Goal: Information Seeking & Learning: Learn about a topic

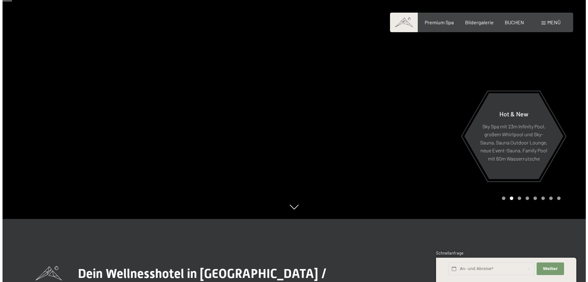
scroll to position [32, 0]
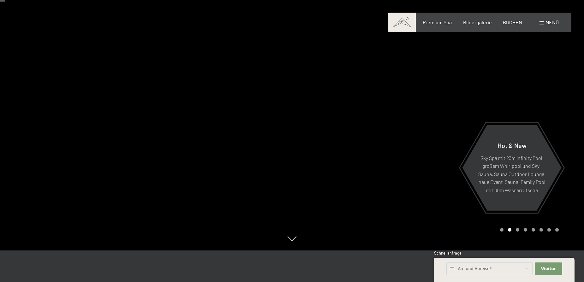
click at [541, 22] on span at bounding box center [541, 22] width 4 height 3
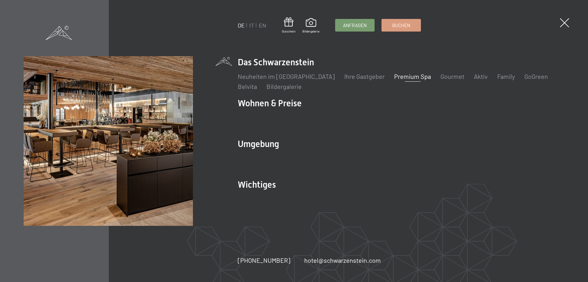
click at [402, 77] on link "Premium Spa" at bounding box center [412, 77] width 37 height 8
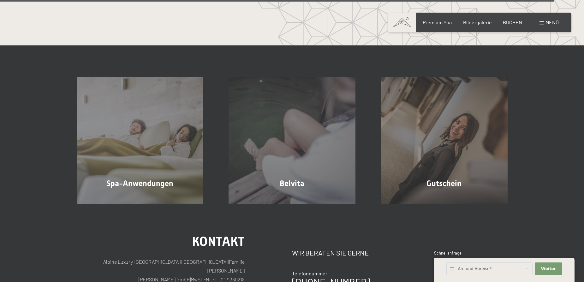
scroll to position [3787, 0]
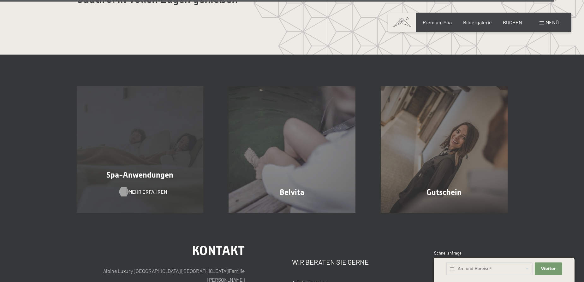
click at [143, 188] on span "Mehr erfahren" at bounding box center [147, 191] width 39 height 7
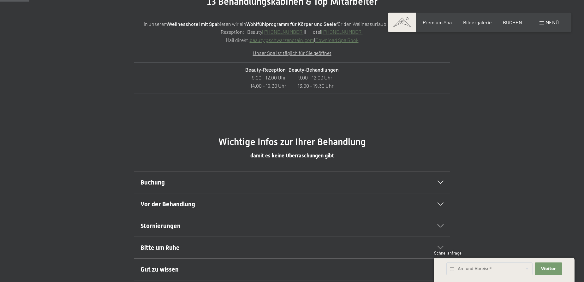
scroll to position [284, 0]
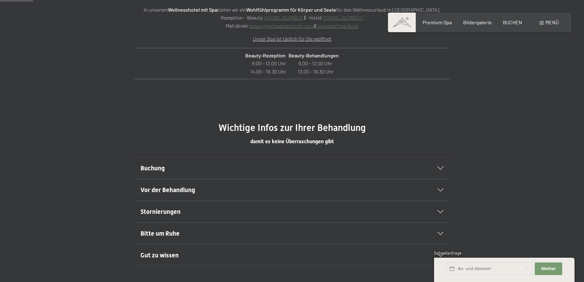
click at [440, 169] on icon at bounding box center [440, 168] width 6 height 3
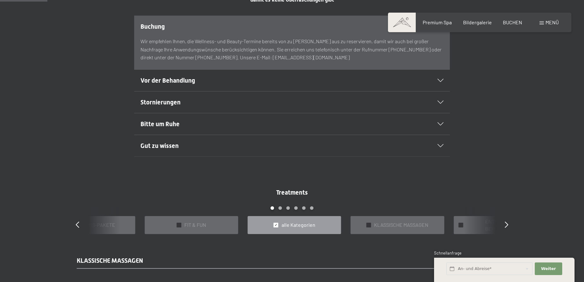
scroll to position [442, 0]
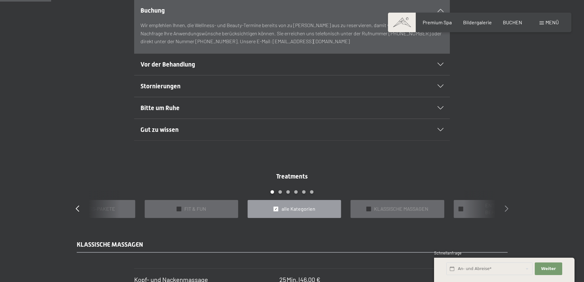
click at [507, 206] on icon at bounding box center [506, 208] width 3 height 6
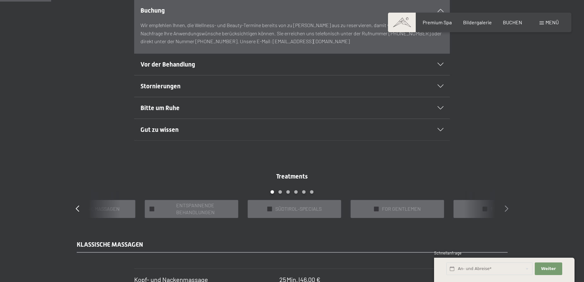
click at [507, 205] on icon at bounding box center [506, 208] width 3 height 6
click at [505, 204] on div "Treatments slide 9 to 13 of 22 ✓ BÄDER & PACKUNGEN ✓ VORFREUDE FÜR WERDENDE MÜT…" at bounding box center [292, 195] width 454 height 46
click at [505, 209] on icon at bounding box center [506, 208] width 3 height 6
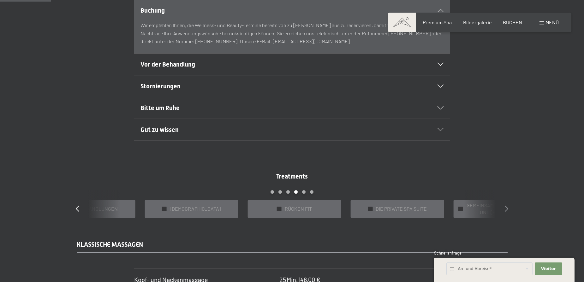
click at [506, 208] on icon at bounding box center [506, 208] width 3 height 6
click at [507, 207] on icon at bounding box center [506, 208] width 3 height 6
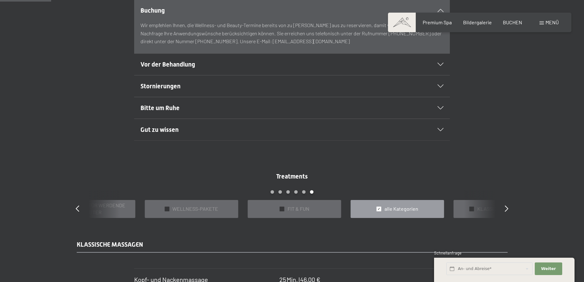
click at [380, 209] on span "✓" at bounding box center [378, 209] width 3 height 4
click at [403, 208] on span "alle Kategorien" at bounding box center [401, 208] width 34 height 7
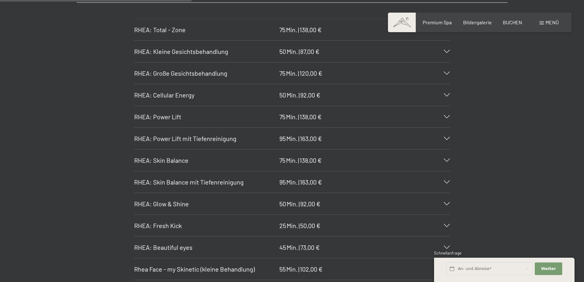
scroll to position [1641, 0]
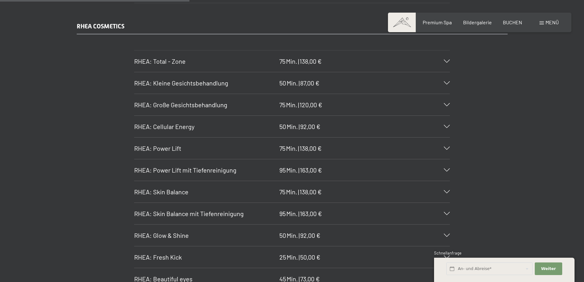
click at [448, 61] on icon at bounding box center [447, 61] width 6 height 3
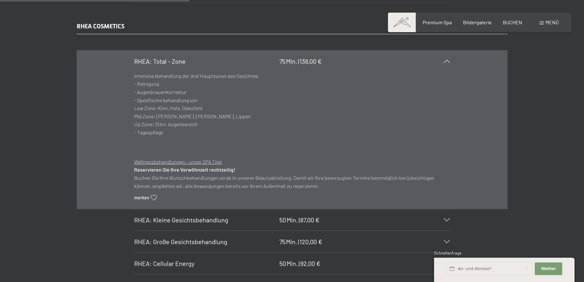
click at [448, 61] on icon at bounding box center [447, 61] width 6 height 3
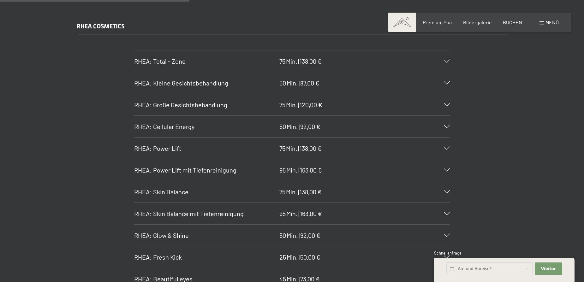
click at [447, 82] on icon at bounding box center [447, 82] width 6 height 3
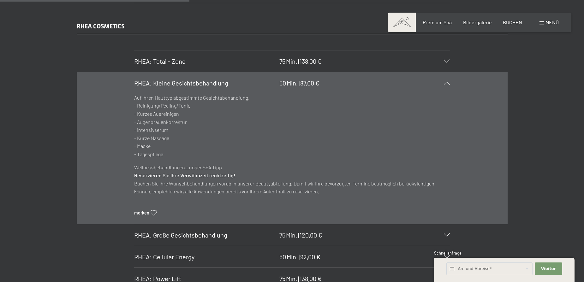
click at [447, 82] on icon at bounding box center [447, 82] width 6 height 3
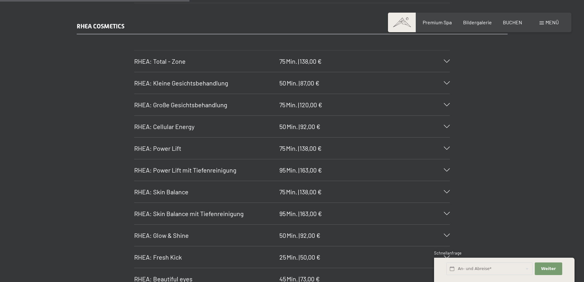
click at [445, 103] on div "RHEA: Große Gesichtsbehandlung 75 Min. | 120,00 €" at bounding box center [292, 104] width 316 height 21
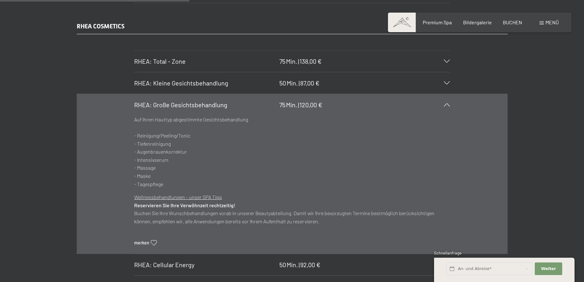
click at [445, 103] on div "RHEA: Große Gesichtsbehandlung 75 Min. | 120,00 €" at bounding box center [292, 104] width 316 height 21
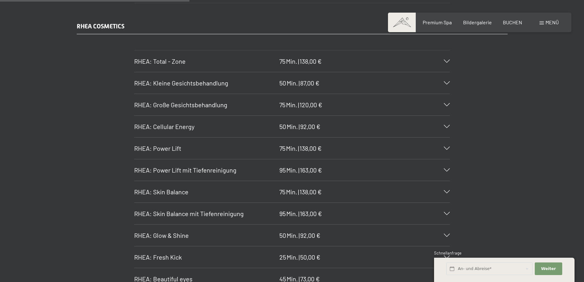
click at [446, 124] on div "RHEA: Cellular Energy 50 Min. | 92,00 €" at bounding box center [292, 126] width 316 height 21
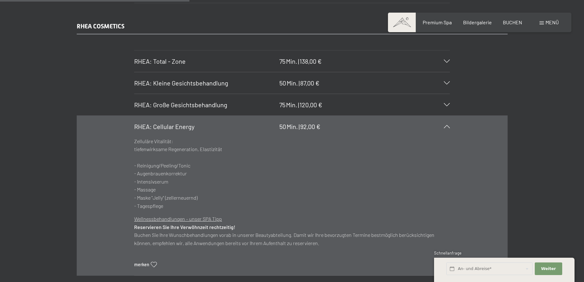
click at [446, 124] on div "RHEA: Cellular Energy 50 Min. | 92,00 €" at bounding box center [292, 126] width 316 height 21
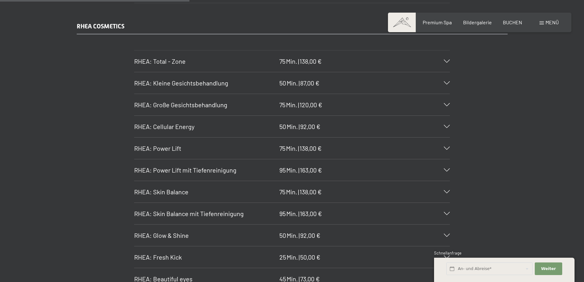
click at [447, 82] on icon at bounding box center [447, 82] width 6 height 3
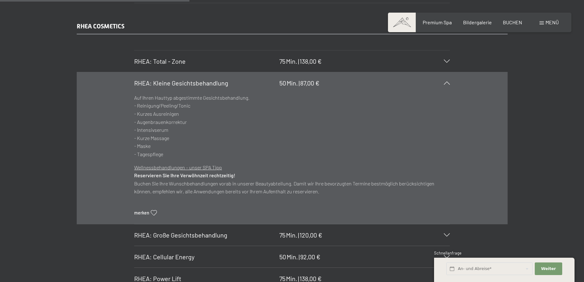
click at [447, 82] on icon at bounding box center [447, 82] width 6 height 3
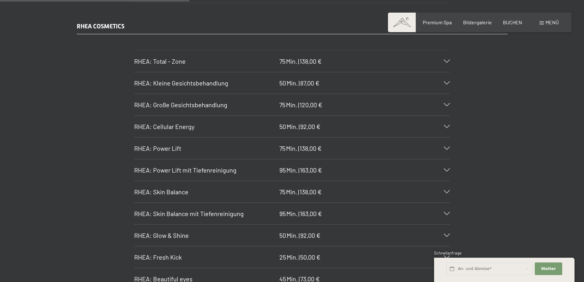
click at [447, 168] on div "RHEA: Power Lift mit Tiefenreinigung 95 Min. | 163,00 €" at bounding box center [292, 169] width 316 height 21
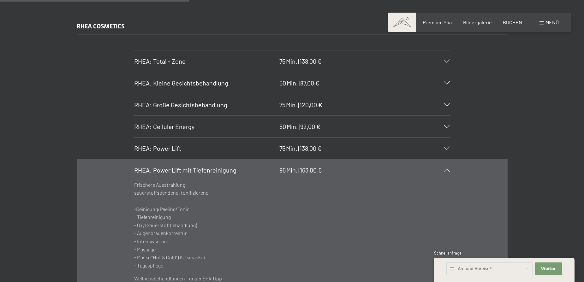
click at [447, 168] on div "RHEA: Power Lift mit Tiefenreinigung 95 Min. | 163,00 €" at bounding box center [292, 169] width 316 height 21
